Goal: Information Seeking & Learning: Check status

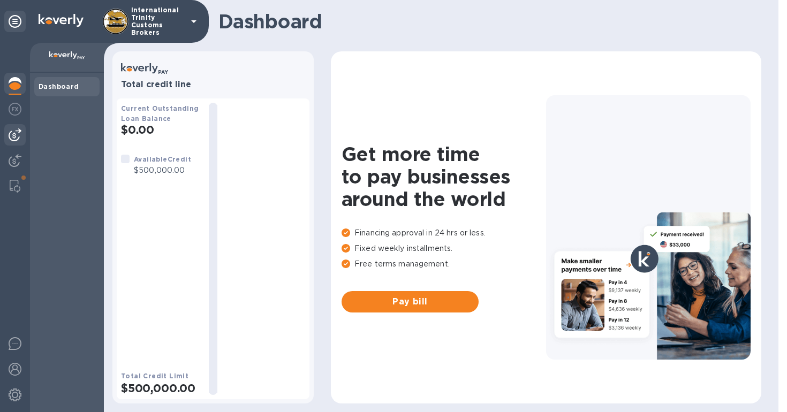
click at [16, 135] on img at bounding box center [15, 134] width 13 height 13
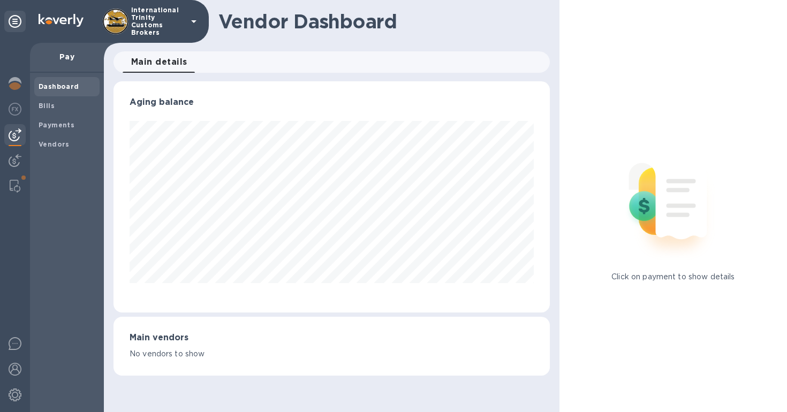
scroll to position [231, 436]
click at [58, 131] on div "Payments" at bounding box center [66, 125] width 65 height 19
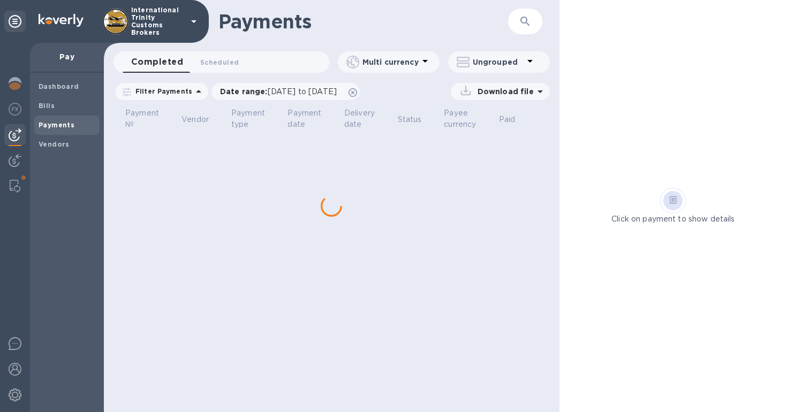
click at [59, 154] on div "Dashboard Bills Payments Vendors" at bounding box center [67, 242] width 74 height 339
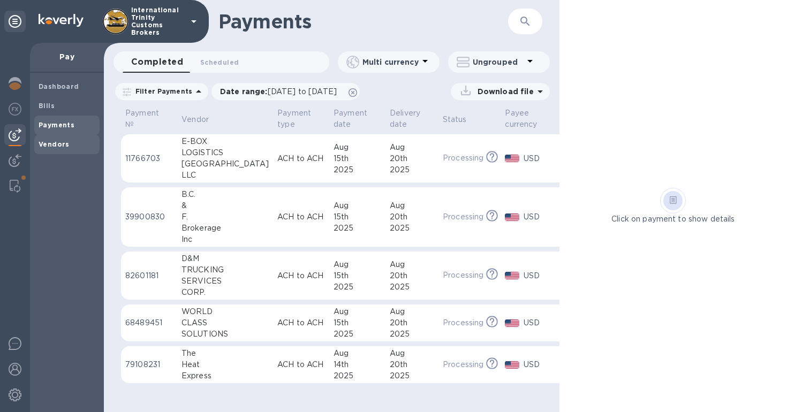
click at [60, 149] on span "Vendors" at bounding box center [54, 144] width 31 height 11
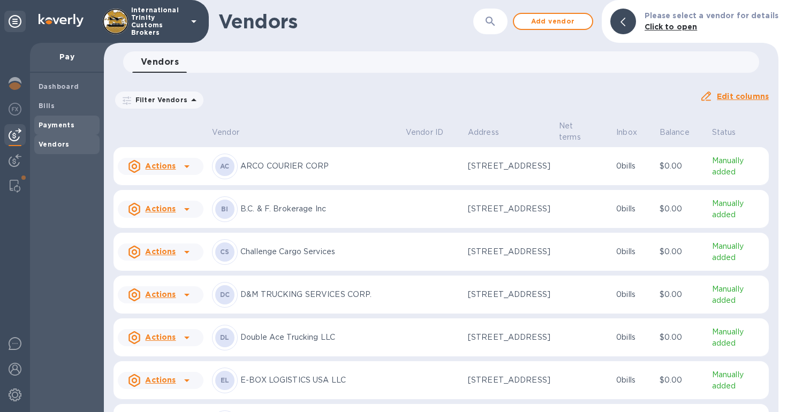
click at [68, 131] on div "Payments" at bounding box center [66, 125] width 65 height 19
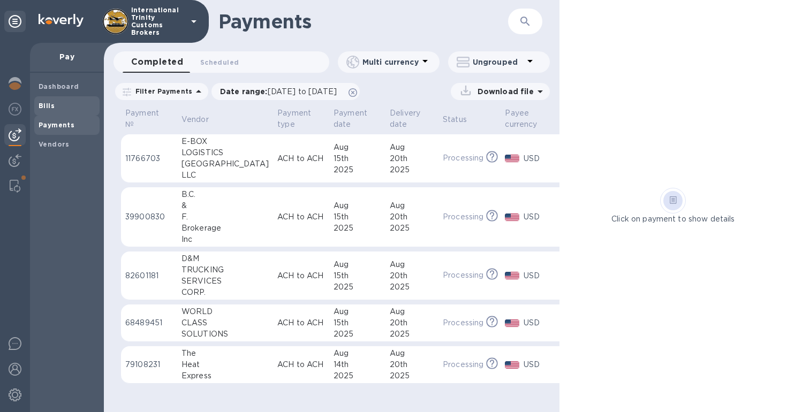
click at [52, 109] on b "Bills" at bounding box center [47, 106] width 16 height 8
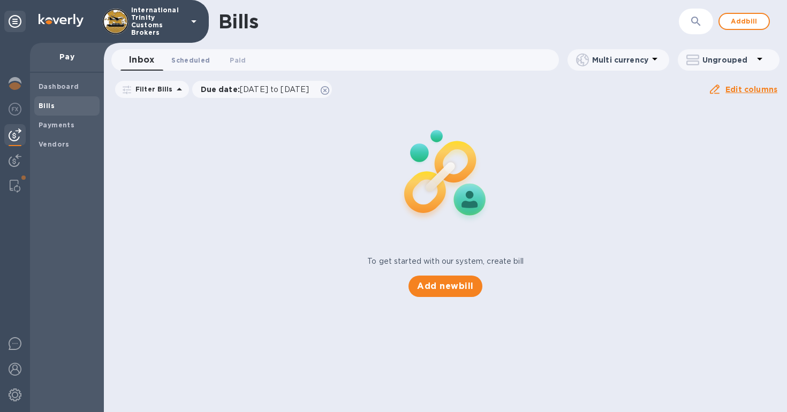
click at [208, 57] on button "Scheduled 0" at bounding box center [191, 59] width 56 height 21
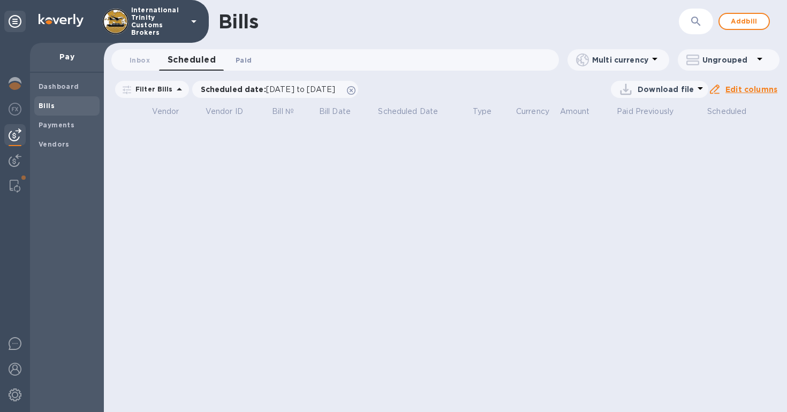
click at [248, 61] on span "Paid 0" at bounding box center [243, 60] width 16 height 11
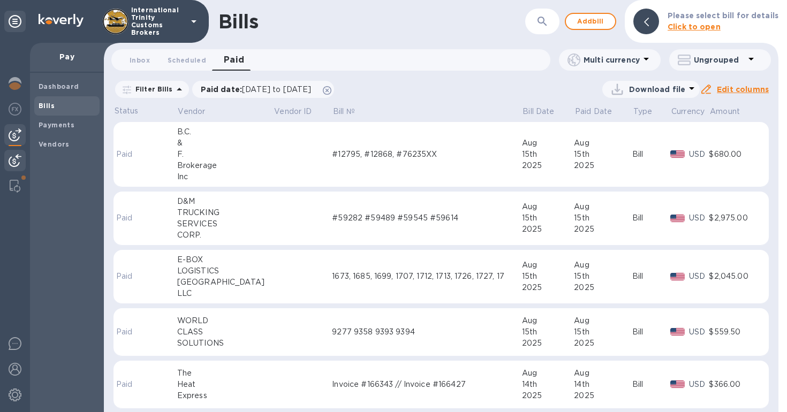
click at [18, 163] on img at bounding box center [15, 160] width 13 height 13
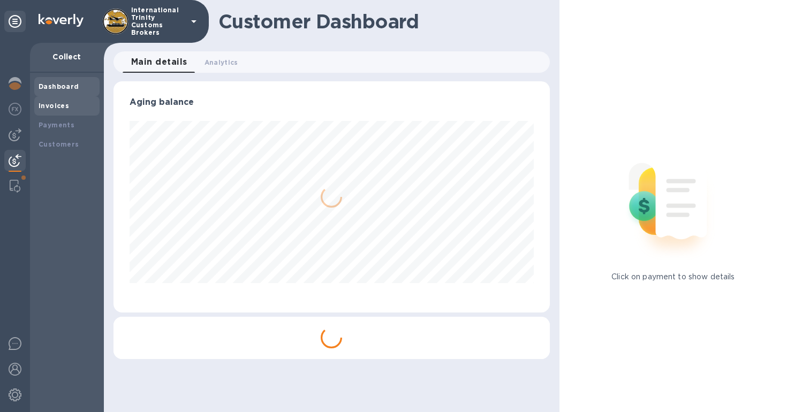
scroll to position [534897, 534697]
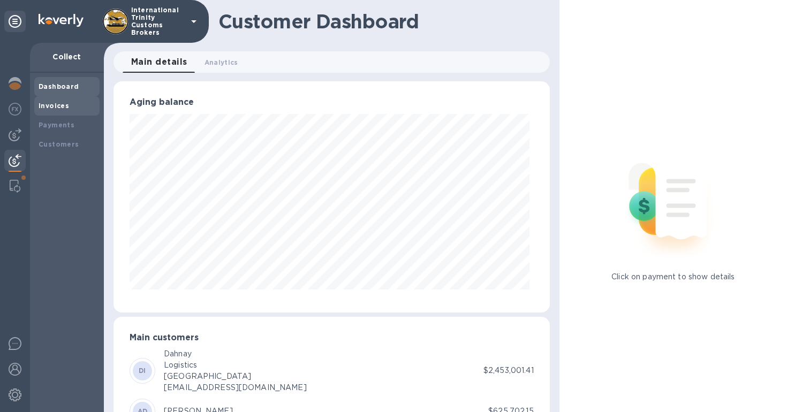
click at [76, 107] on div "Invoices" at bounding box center [67, 106] width 57 height 11
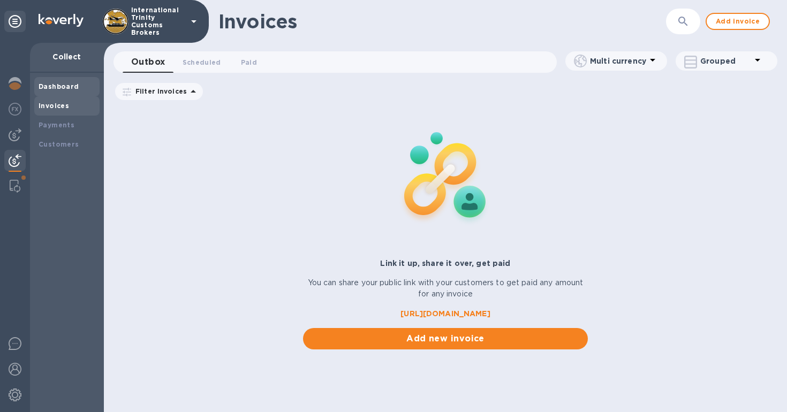
click at [68, 88] on b "Dashboard" at bounding box center [59, 86] width 41 height 8
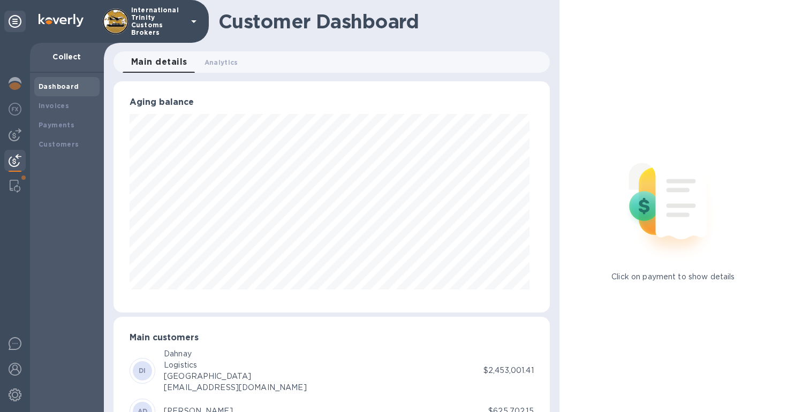
scroll to position [534897, 534697]
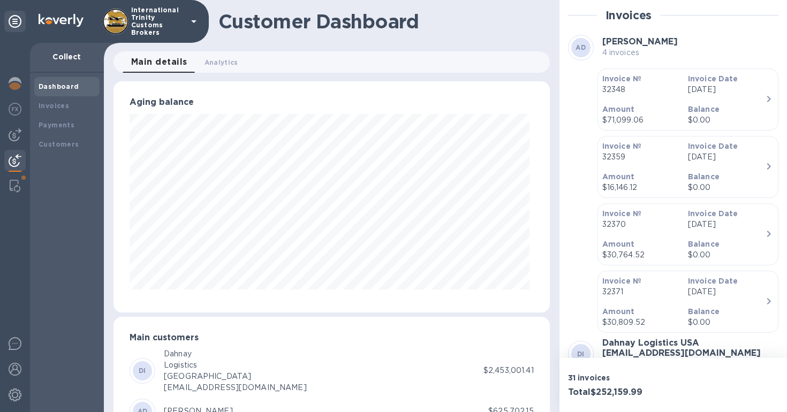
click at [658, 102] on div "Amount $71,099.06" at bounding box center [641, 115] width 86 height 31
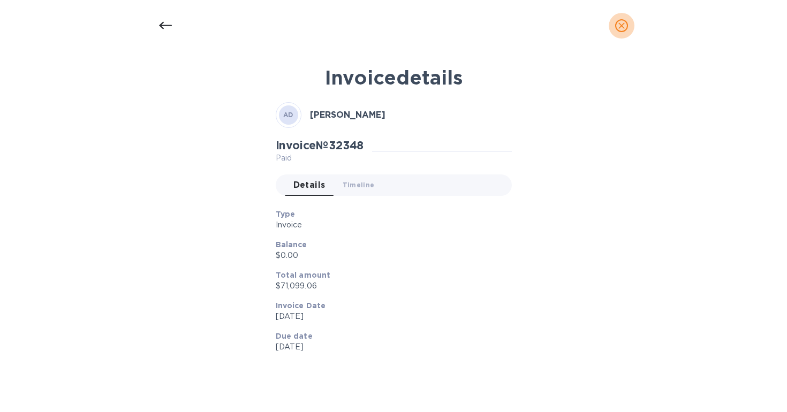
click at [624, 31] on icon "close" at bounding box center [621, 25] width 11 height 11
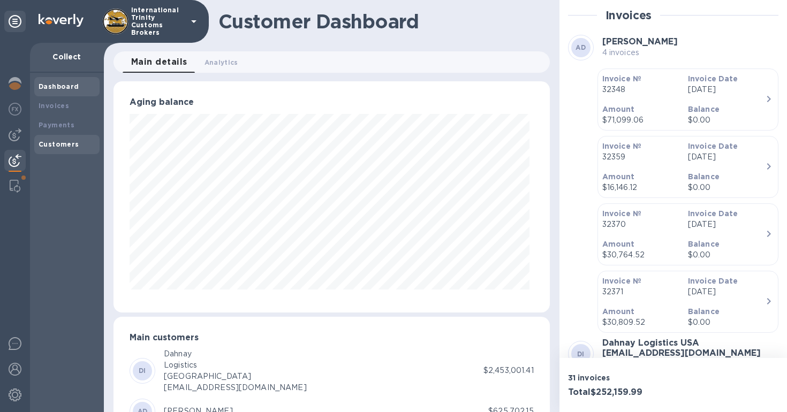
click at [64, 151] on div "Customers" at bounding box center [66, 144] width 65 height 19
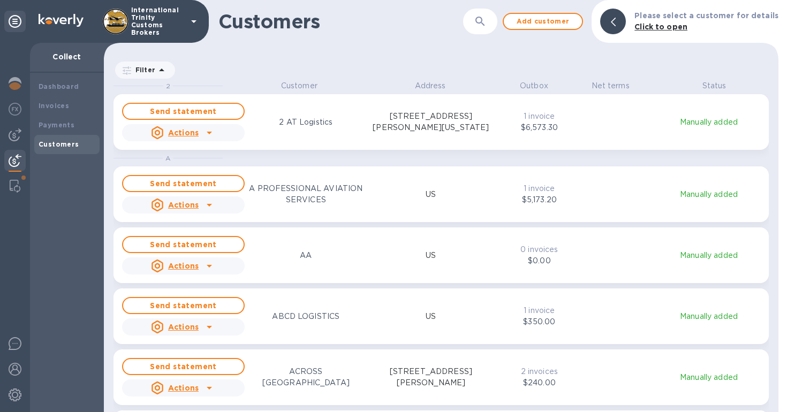
scroll to position [323, 670]
click at [60, 124] on b "Payments" at bounding box center [57, 125] width 36 height 8
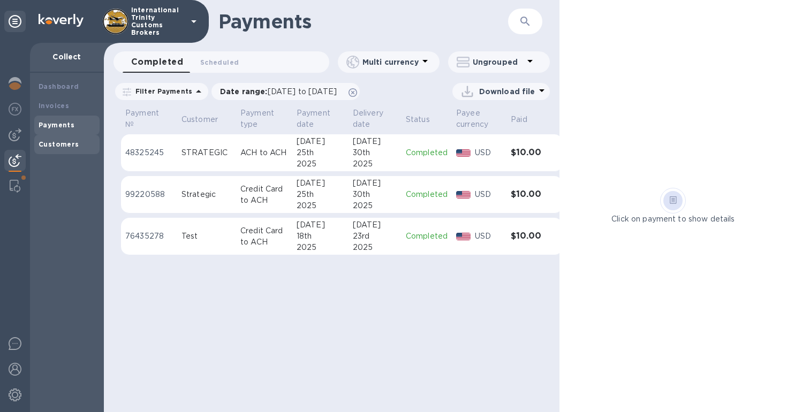
click at [67, 151] on div "Customers" at bounding box center [66, 144] width 65 height 19
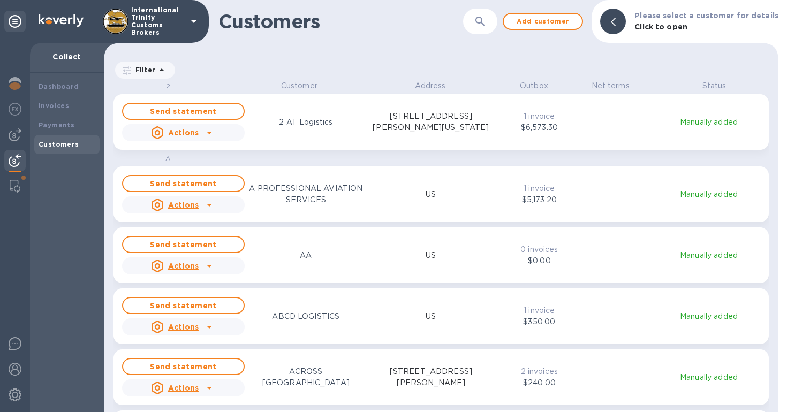
scroll to position [323, 670]
click at [521, 138] on div "Send statement Actions 2 AT Logistics [STREET_ADDRESS][PERSON_NAME][US_STATE] 1…" at bounding box center [441, 122] width 642 height 43
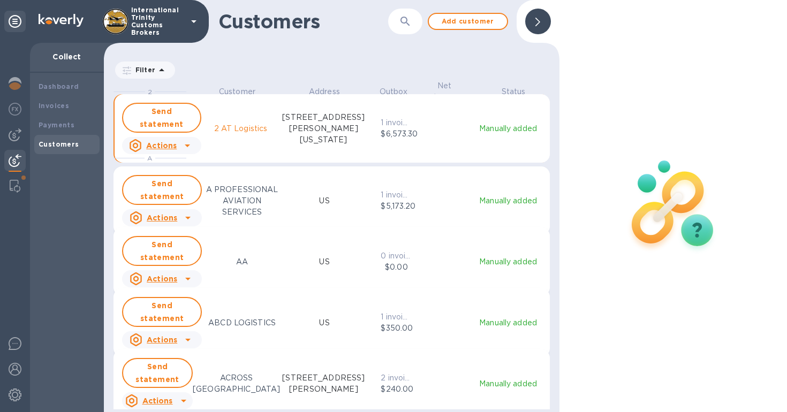
scroll to position [9, 5]
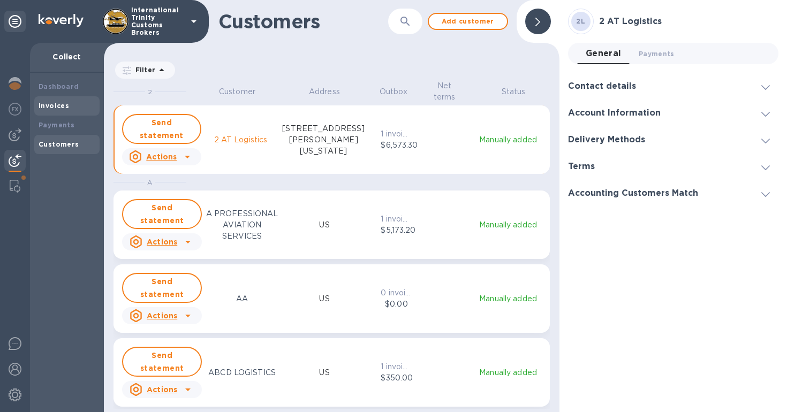
click at [54, 104] on b "Invoices" at bounding box center [54, 106] width 31 height 8
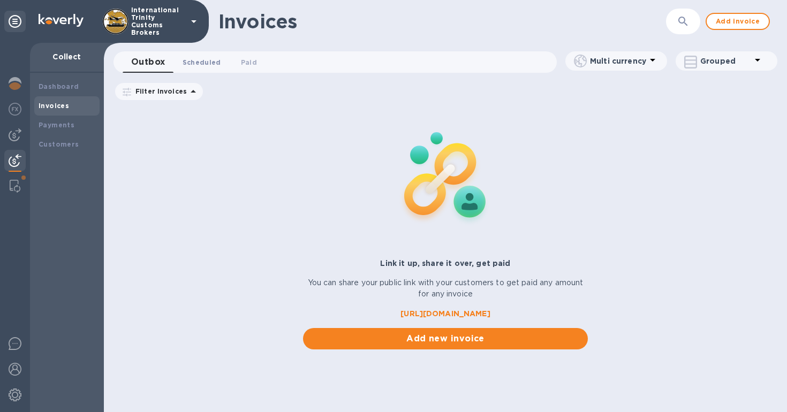
click at [186, 66] on span "Scheduled 0" at bounding box center [201, 62] width 39 height 11
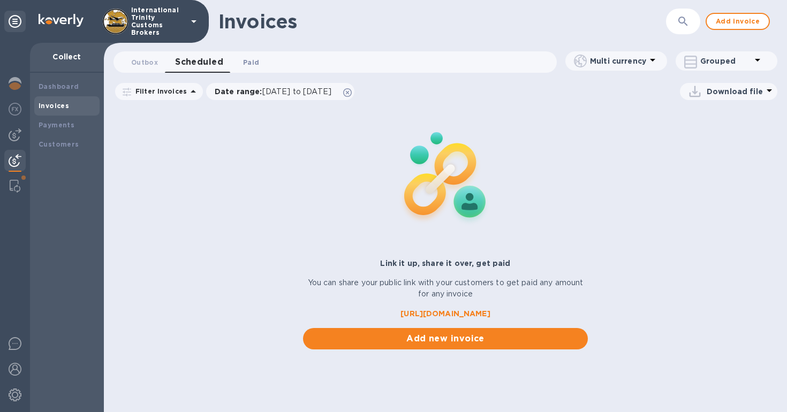
click at [244, 69] on button "Paid 0" at bounding box center [251, 61] width 39 height 21
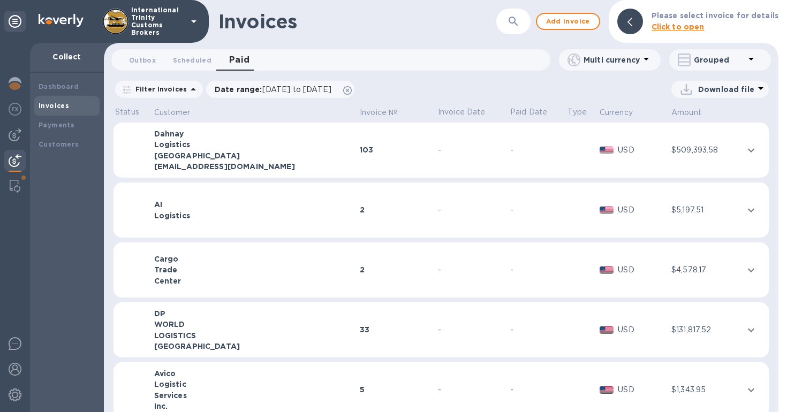
click at [436, 138] on td "103" at bounding box center [397, 151] width 78 height 56
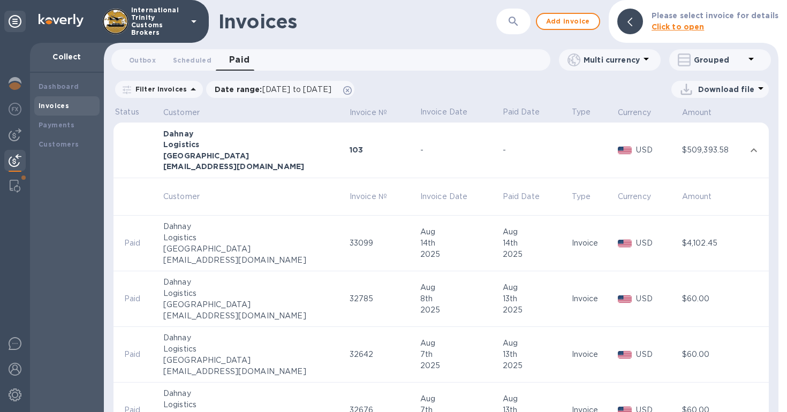
click at [256, 246] on div "[GEOGRAPHIC_DATA]" at bounding box center [254, 248] width 183 height 11
